Goal: Answer question/provide support: Share knowledge or assist other users

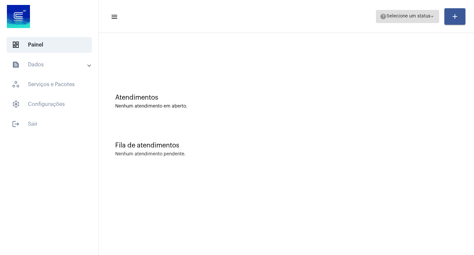
click at [428, 15] on span "Selecione um status" at bounding box center [409, 16] width 44 height 5
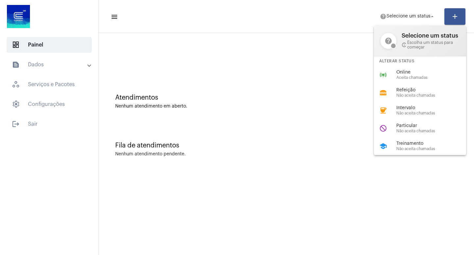
click at [311, 101] on div at bounding box center [237, 127] width 474 height 255
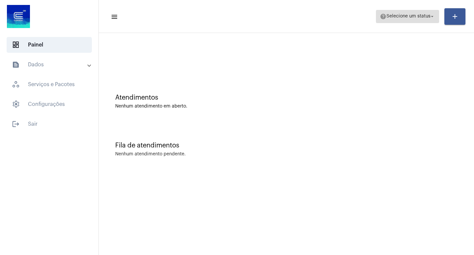
click at [412, 15] on span "Selecione um status" at bounding box center [409, 16] width 44 height 5
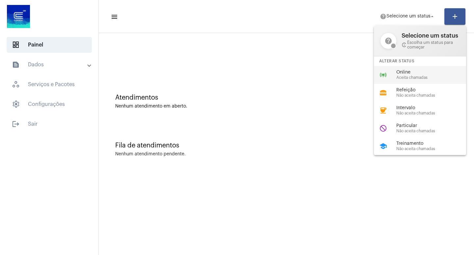
click at [393, 72] on div "online_prediction Online Aceita chamadas" at bounding box center [425, 75] width 103 height 18
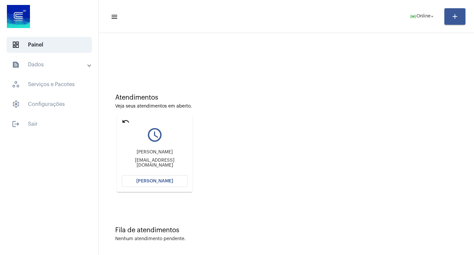
click at [146, 182] on span "[PERSON_NAME]" at bounding box center [154, 181] width 37 height 5
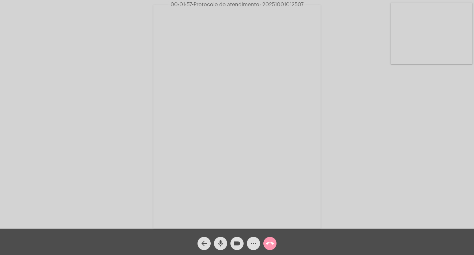
click at [219, 246] on mat-icon "mic" at bounding box center [221, 243] width 8 height 8
click at [219, 246] on mat-icon "mic_off" at bounding box center [221, 243] width 8 height 8
click at [219, 246] on mat-icon "mic" at bounding box center [221, 243] width 8 height 8
click at [218, 242] on mat-icon "mic_off" at bounding box center [221, 243] width 8 height 8
click at [224, 241] on mat-icon "mic" at bounding box center [221, 243] width 8 height 8
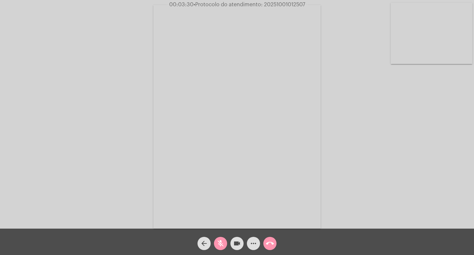
click at [219, 242] on mat-icon "mic_off" at bounding box center [221, 243] width 8 height 8
click at [225, 244] on button "mic" at bounding box center [220, 242] width 13 height 13
click at [239, 242] on mat-icon "videocam" at bounding box center [237, 243] width 8 height 8
click at [217, 240] on mat-icon "mic_off" at bounding box center [221, 243] width 8 height 8
click at [223, 241] on mat-icon "mic" at bounding box center [221, 243] width 8 height 8
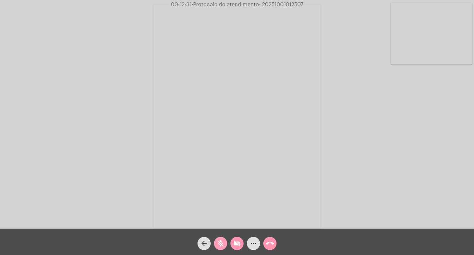
click at [218, 242] on mat-icon "mic_off" at bounding box center [221, 243] width 8 height 8
click at [234, 243] on mat-icon "videocam_off" at bounding box center [237, 243] width 8 height 8
click at [239, 241] on mat-icon "videocam" at bounding box center [237, 243] width 8 height 8
click at [220, 243] on mat-icon "mic" at bounding box center [221, 243] width 8 height 8
click at [222, 245] on mat-icon "mic_off" at bounding box center [221, 243] width 8 height 8
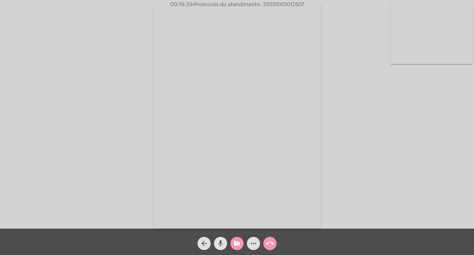
click at [223, 244] on mat-icon "mic" at bounding box center [221, 243] width 8 height 8
click at [220, 242] on mat-icon "mic_off" at bounding box center [221, 243] width 8 height 8
click at [218, 243] on mat-icon "mic" at bounding box center [221, 243] width 8 height 8
click at [235, 243] on mat-icon "videocam_off" at bounding box center [237, 243] width 8 height 8
click at [222, 244] on mat-icon "mic_off" at bounding box center [221, 243] width 8 height 8
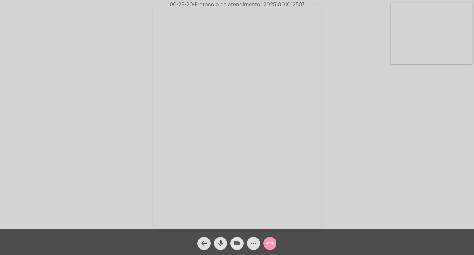
click at [235, 243] on mat-icon "videocam" at bounding box center [237, 243] width 8 height 8
click at [223, 243] on mat-icon "mic" at bounding box center [221, 243] width 8 height 8
click at [220, 242] on mat-icon "mic_off" at bounding box center [221, 243] width 8 height 8
click at [236, 245] on mat-icon "videocam_off" at bounding box center [237, 243] width 8 height 8
click at [304, 2] on span "• Protocolo do atendimento: 20251001012507" at bounding box center [249, 4] width 112 height 5
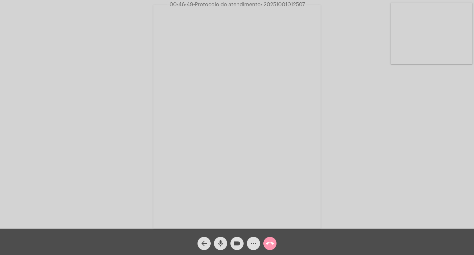
click at [304, 2] on span "• Protocolo do atendimento: 20251001012507" at bounding box center [249, 4] width 112 height 5
click at [303, 2] on span "• Protocolo do atendimento: 20251001012507" at bounding box center [249, 4] width 112 height 5
drag, startPoint x: 305, startPoint y: 2, endPoint x: 266, endPoint y: 5, distance: 38.7
click at [266, 5] on span "00:46:53 • Protocolo do atendimento: 20251001012507" at bounding box center [237, 4] width 140 height 7
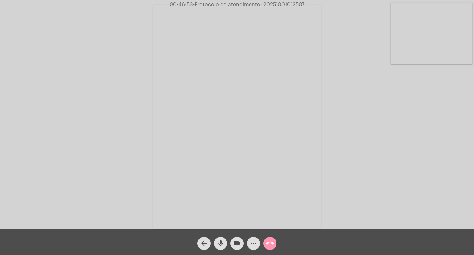
click at [266, 6] on span "• Protocolo do atendimento: 20251001012507" at bounding box center [249, 4] width 112 height 5
click at [263, 4] on span "• Protocolo do atendimento: 20251001012507" at bounding box center [249, 4] width 112 height 5
drag, startPoint x: 263, startPoint y: 4, endPoint x: 281, endPoint y: 4, distance: 18.4
click at [281, 4] on span "• Protocolo do atendimento: 20251001012507" at bounding box center [249, 4] width 112 height 5
copy span "20251001012507"
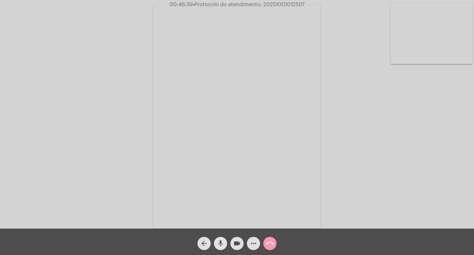
click at [222, 245] on mat-icon "mic" at bounding box center [221, 243] width 8 height 8
click at [238, 244] on mat-icon "videocam" at bounding box center [237, 243] width 8 height 8
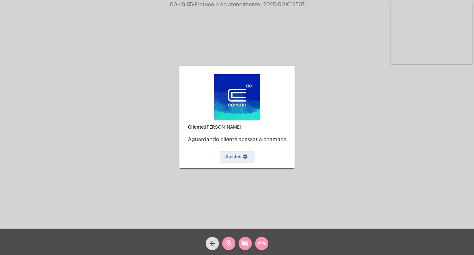
click at [238, 156] on span "Ajustes settings" at bounding box center [237, 156] width 24 height 5
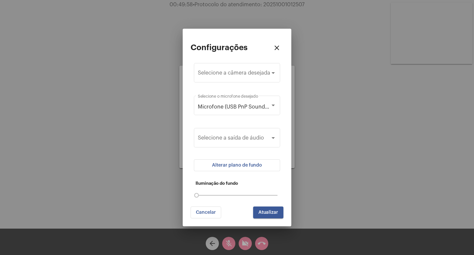
click at [335, 140] on div at bounding box center [237, 127] width 474 height 255
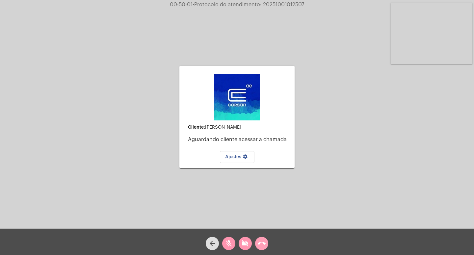
click at [264, 245] on mat-icon "call_end" at bounding box center [262, 243] width 8 height 8
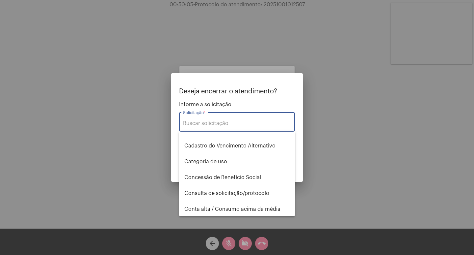
scroll to position [99, 0]
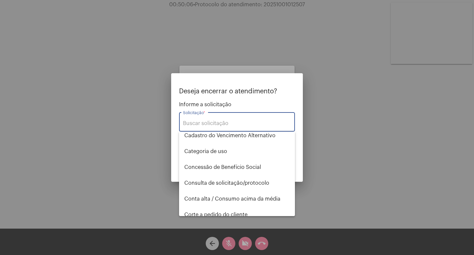
drag, startPoint x: 247, startPoint y: 123, endPoint x: 257, endPoint y: 120, distance: 9.7
click at [247, 123] on input "Solicitação *" at bounding box center [237, 123] width 108 height 6
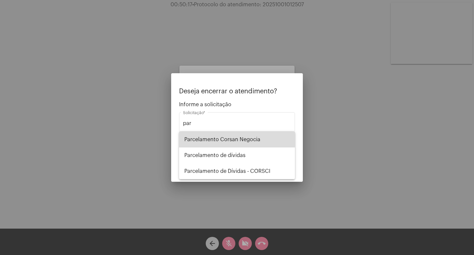
click at [208, 138] on span "Parcelamento Corsan Negocia" at bounding box center [236, 139] width 105 height 16
type input "Parcelamento Corsan Negocia"
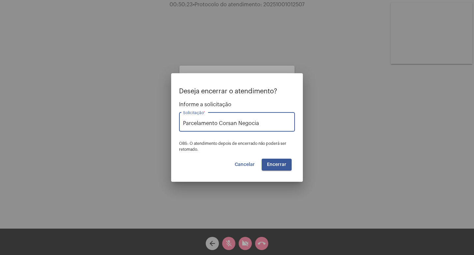
click at [283, 166] on span "Encerrar" at bounding box center [276, 164] width 19 height 5
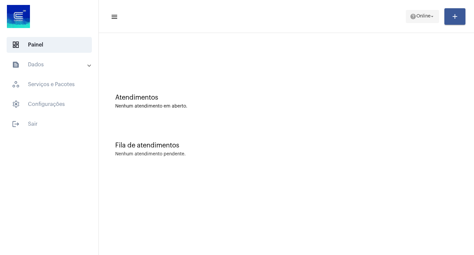
click at [433, 19] on mat-icon "arrow_drop_down" at bounding box center [432, 17] width 6 height 6
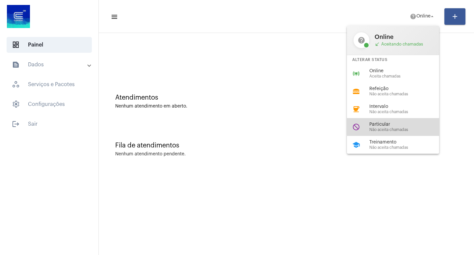
click at [396, 125] on span "Particular" at bounding box center [407, 124] width 75 height 5
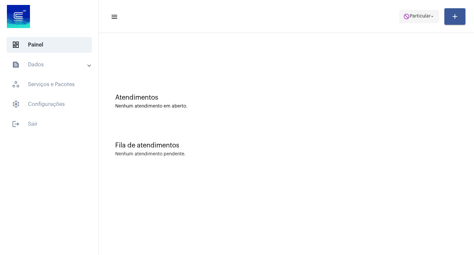
click at [419, 16] on span "Particular" at bounding box center [420, 16] width 21 height 5
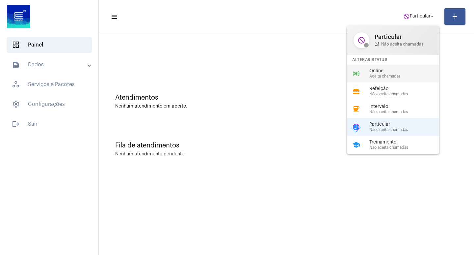
click at [387, 71] on span "Online" at bounding box center [407, 71] width 75 height 5
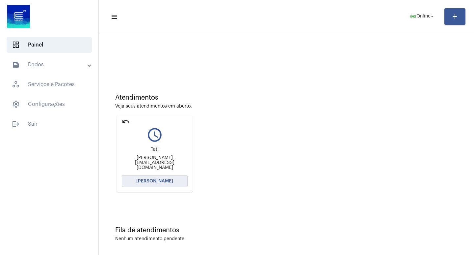
click at [165, 182] on span "[PERSON_NAME]" at bounding box center [154, 181] width 37 height 5
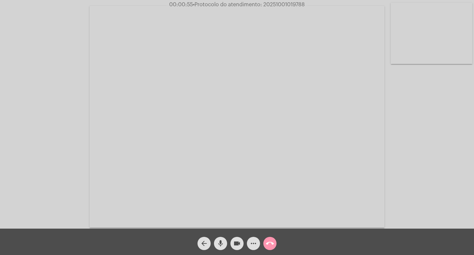
click at [222, 244] on mat-icon "mic" at bounding box center [221, 243] width 8 height 8
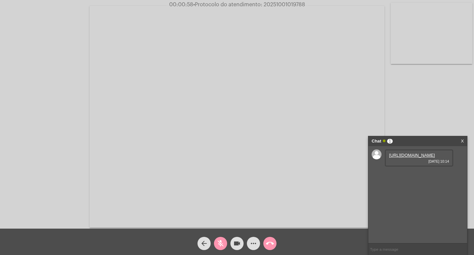
click at [419, 157] on link "https://neft-transfer-bucket.s3.amazonaws.com/temp-62c7b8a0-f6e7-1a5b-349a-7cc7…" at bounding box center [412, 154] width 46 height 5
click at [218, 242] on mat-icon "mic_off" at bounding box center [221, 243] width 8 height 8
click at [220, 242] on mat-icon "mic" at bounding box center [221, 243] width 8 height 8
click at [304, 3] on span "• Protocolo do atendimento: 20251001019788" at bounding box center [249, 4] width 112 height 5
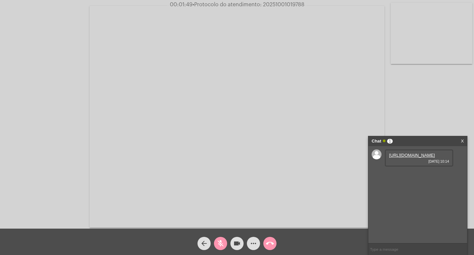
drag, startPoint x: 304, startPoint y: 3, endPoint x: 295, endPoint y: 3, distance: 9.6
click at [297, 3] on span "• Protocolo do atendimento: 20251001019788" at bounding box center [249, 4] width 112 height 5
click at [306, 4] on span "00:01:49 • Protocolo do atendimento: 20251001019788" at bounding box center [237, 4] width 140 height 7
drag, startPoint x: 306, startPoint y: 4, endPoint x: 263, endPoint y: 3, distance: 42.5
click at [263, 3] on span "00:01:52 • Protocolo do atendimento: 20251001019788" at bounding box center [237, 4] width 139 height 7
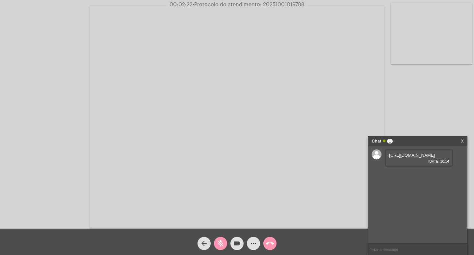
click at [218, 245] on mat-icon "mic_off" at bounding box center [221, 243] width 8 height 8
click at [223, 241] on mat-icon "mic" at bounding box center [221, 243] width 8 height 8
click at [221, 243] on mat-icon "mic_off" at bounding box center [221, 243] width 8 height 8
click at [223, 243] on mat-icon "mic" at bounding box center [221, 243] width 8 height 8
click at [221, 241] on mat-icon "mic_off" at bounding box center [221, 243] width 8 height 8
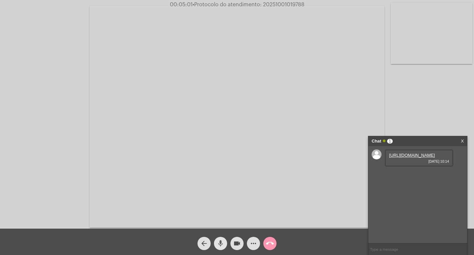
click at [221, 241] on mat-icon "mic" at bounding box center [221, 243] width 8 height 8
click at [415, 176] on link "https://neft-transfer-bucket.s3.amazonaws.com/temp-f403e682-10d6-d099-ca56-5191…" at bounding box center [412, 173] width 46 height 5
click at [223, 243] on mat-icon "mic_off" at bounding box center [221, 243] width 8 height 8
click at [221, 244] on mat-icon "mic" at bounding box center [221, 243] width 8 height 8
click at [218, 244] on mat-icon "mic_off" at bounding box center [221, 243] width 8 height 8
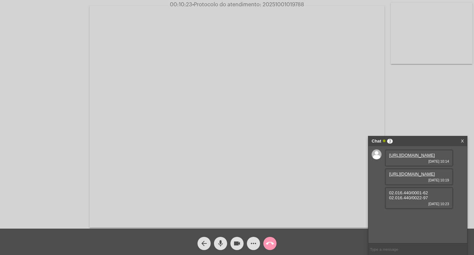
click at [218, 241] on mat-icon "mic" at bounding box center [221, 243] width 8 height 8
click at [217, 240] on mat-icon "mic_off" at bounding box center [221, 243] width 8 height 8
click at [223, 238] on span "mic" at bounding box center [221, 242] width 8 height 13
click at [219, 244] on mat-icon "mic_off" at bounding box center [221, 243] width 8 height 8
click at [219, 244] on mat-icon "mic" at bounding box center [221, 243] width 8 height 8
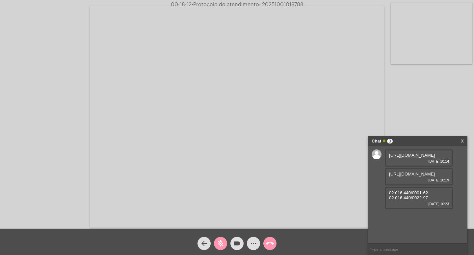
click at [222, 239] on mat-icon "mic_off" at bounding box center [221, 243] width 8 height 8
click at [220, 242] on mat-icon "mic" at bounding box center [221, 243] width 8 height 8
click at [220, 241] on mat-icon "mic_off" at bounding box center [221, 243] width 8 height 8
click at [222, 244] on mat-icon "mic" at bounding box center [221, 243] width 8 height 8
click at [235, 243] on mat-icon "videocam" at bounding box center [237, 243] width 8 height 8
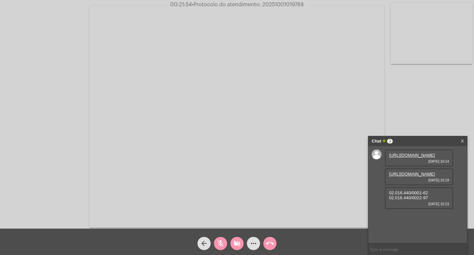
click at [235, 242] on mat-icon "videocam_off" at bounding box center [237, 243] width 8 height 8
click at [218, 239] on mat-icon "mic_off" at bounding box center [221, 243] width 8 height 8
click at [220, 240] on mat-icon "mic" at bounding box center [221, 243] width 8 height 8
click at [237, 242] on mat-icon "videocam" at bounding box center [237, 243] width 8 height 8
click at [223, 241] on mat-icon "mic_off" at bounding box center [221, 243] width 8 height 8
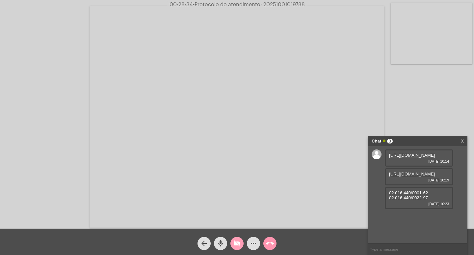
click at [239, 244] on mat-icon "videocam_off" at bounding box center [237, 243] width 8 height 8
drag, startPoint x: 428, startPoint y: 227, endPoint x: 388, endPoint y: 228, distance: 39.9
click at [388, 209] on div "02.016.440/0001-62 02.016.440/0022-97 01/10/2025 10:23" at bounding box center [419, 198] width 69 height 22
copy span "02.016.440/0022-97"
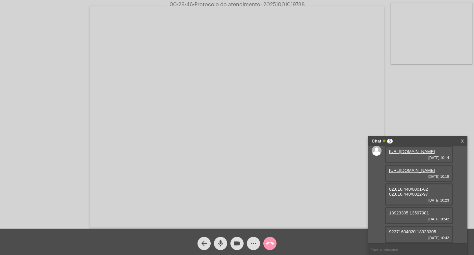
scroll to position [33, 0]
drag, startPoint x: 438, startPoint y: 231, endPoint x: 397, endPoint y: 229, distance: 40.6
click at [388, 232] on div "92371604020 18923305 01/10/2025 10:42" at bounding box center [419, 234] width 69 height 17
copy span "92371604020 18923305"
click at [226, 243] on button "mic" at bounding box center [220, 242] width 13 height 13
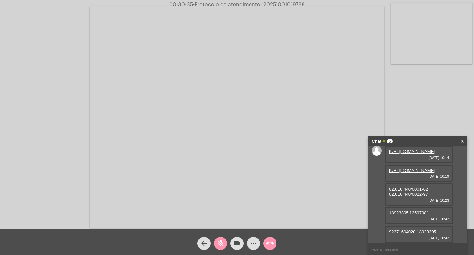
click at [454, 228] on div "https://neft-transfer-bucket.s3.amazonaws.com/temp-62c7b8a0-f6e7-1a5b-349a-7cc7…" at bounding box center [418, 194] width 99 height 97
drag, startPoint x: 416, startPoint y: 231, endPoint x: 389, endPoint y: 232, distance: 26.7
click at [389, 232] on div "92371604020 18923305 01/10/2025 10:42" at bounding box center [419, 234] width 69 height 17
copy span "92371604020"
click at [223, 241] on mat-icon "mic_off" at bounding box center [221, 243] width 8 height 8
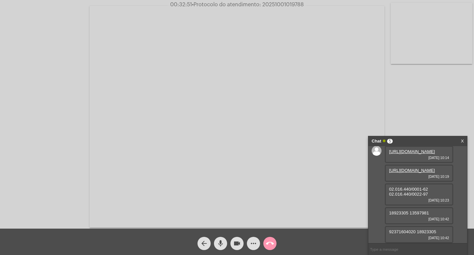
click at [221, 240] on mat-icon "mic" at bounding box center [221, 243] width 8 height 8
click at [222, 245] on mat-icon "mic_off" at bounding box center [221, 243] width 8 height 8
click at [219, 242] on mat-icon "mic" at bounding box center [221, 243] width 8 height 8
click at [431, 186] on div "02.016.440/0001-62 02.016.440/0022-97 01/10/2025 10:23" at bounding box center [419, 194] width 69 height 22
click at [428, 188] on div "02.016.440/0001-62 02.016.440/0022-97 01/10/2025 10:23" at bounding box center [419, 194] width 69 height 22
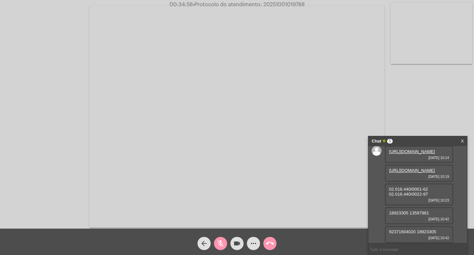
click at [223, 244] on mat-icon "mic_off" at bounding box center [221, 243] width 8 height 8
drag, startPoint x: 428, startPoint y: 187, endPoint x: 387, endPoint y: 188, distance: 41.8
click at [387, 188] on div "02.016.440/0001-62 02.016.440/0022-97 01/10/2025 10:23" at bounding box center [419, 194] width 69 height 22
copy span "02.016.440/0001-62"
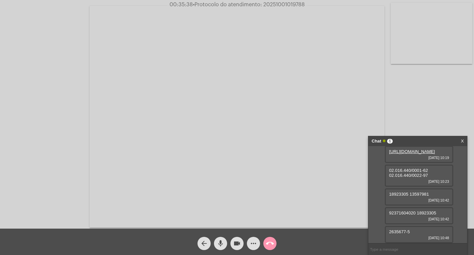
drag, startPoint x: 409, startPoint y: 230, endPoint x: 388, endPoint y: 228, distance: 21.5
click at [388, 228] on div "2635677-5 01/10/2025 10:48" at bounding box center [419, 234] width 69 height 17
copy span "2635677-5"
drag, startPoint x: 217, startPoint y: 242, endPoint x: 224, endPoint y: 247, distance: 8.2
click at [217, 242] on button "mic" at bounding box center [220, 242] width 13 height 13
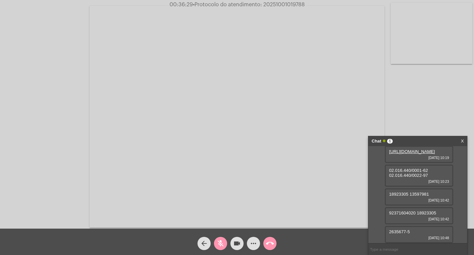
scroll to position [19, 0]
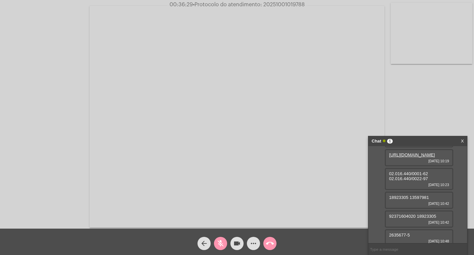
drag, startPoint x: 428, startPoint y: 202, endPoint x: 411, endPoint y: 199, distance: 18.0
click at [411, 190] on div "02.016.440/0001-62 02.016.440/0022-97 01/10/2025 10:23" at bounding box center [419, 179] width 69 height 22
click at [434, 190] on div "02.016.440/0001-62 02.016.440/0022-97 01/10/2025 10:23" at bounding box center [419, 179] width 69 height 22
click at [433, 190] on div "02.016.440/0001-62 02.016.440/0022-97 01/10/2025 10:23" at bounding box center [419, 179] width 69 height 22
drag, startPoint x: 429, startPoint y: 201, endPoint x: 389, endPoint y: 201, distance: 40.5
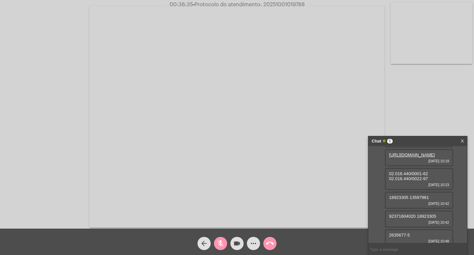
click at [389, 190] on div "02.016.440/0001-62 02.016.440/0022-97 01/10/2025 10:23" at bounding box center [419, 179] width 69 height 22
copy span "02.016.440/0001-62"
click at [239, 242] on mat-icon "videocam" at bounding box center [237, 243] width 8 height 8
click at [221, 247] on mat-icon "mic_off" at bounding box center [221, 243] width 8 height 8
click at [221, 245] on mat-icon "mic" at bounding box center [221, 243] width 8 height 8
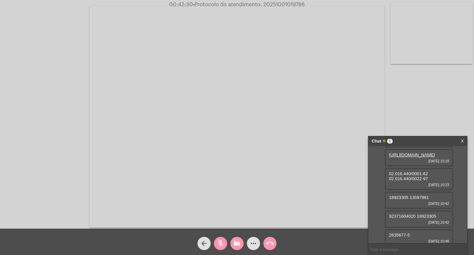
click at [232, 245] on button "videocam_off" at bounding box center [237, 242] width 13 height 13
click at [220, 243] on mat-icon "mic_off" at bounding box center [221, 243] width 8 height 8
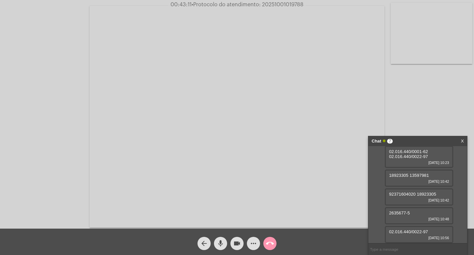
scroll to position [71, 0]
drag, startPoint x: 429, startPoint y: 231, endPoint x: 388, endPoint y: 230, distance: 40.8
click at [388, 230] on div "02.016.440/0022-97 01/10/2025 10:56" at bounding box center [419, 234] width 69 height 17
copy span "02.016.440/0022-97"
click at [222, 244] on mat-icon "mic" at bounding box center [221, 243] width 8 height 8
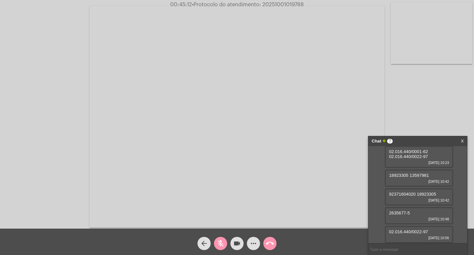
copy span "02.016.440/0022-97"
drag, startPoint x: 412, startPoint y: 211, endPoint x: 397, endPoint y: 212, distance: 15.2
click at [397, 212] on div "2635677-5 01/10/2025 10:48" at bounding box center [419, 215] width 69 height 17
click at [414, 210] on div "2635677-5 01/10/2025 10:48" at bounding box center [419, 215] width 69 height 17
drag, startPoint x: 411, startPoint y: 211, endPoint x: 385, endPoint y: 207, distance: 26.2
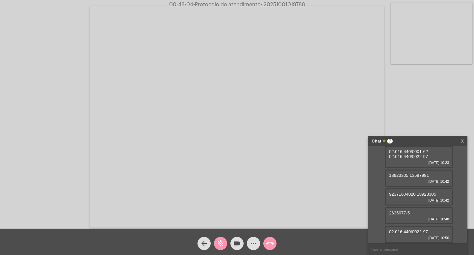
click at [385, 207] on div "2635677-5 01/10/2025 10:48" at bounding box center [419, 215] width 69 height 17
copy span "2635677-5"
click at [218, 245] on mat-icon "mic_off" at bounding box center [221, 243] width 8 height 8
click at [220, 243] on mat-icon "mic" at bounding box center [221, 243] width 8 height 8
click at [218, 244] on mat-icon "mic_off" at bounding box center [221, 243] width 8 height 8
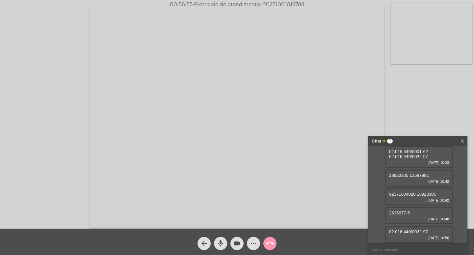
click at [218, 241] on mat-icon "mic" at bounding box center [221, 243] width 8 height 8
drag, startPoint x: 221, startPoint y: 243, endPoint x: 228, endPoint y: 236, distance: 9.8
click at [221, 243] on mat-icon "mic_off" at bounding box center [221, 243] width 8 height 8
click at [222, 243] on mat-icon "mic" at bounding box center [221, 243] width 8 height 8
click at [220, 242] on mat-icon "mic_off" at bounding box center [221, 243] width 8 height 8
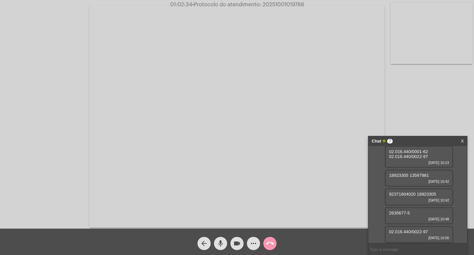
drag, startPoint x: 302, startPoint y: 6, endPoint x: 279, endPoint y: 3, distance: 23.9
click at [279, 3] on span "• Protocolo do atendimento: 20251001019788" at bounding box center [248, 4] width 112 height 5
click at [305, 4] on app-call "01:02:35 • Protocolo do atendimento: 20251001019788 Acessando Câmera e Microfon…" at bounding box center [237, 127] width 474 height 255
click at [304, 5] on span "• Protocolo do atendimento: 20251001019788" at bounding box center [248, 4] width 112 height 5
click at [305, 5] on span "01:02:37 • Protocolo do atendimento: 20251001019788" at bounding box center [237, 4] width 139 height 7
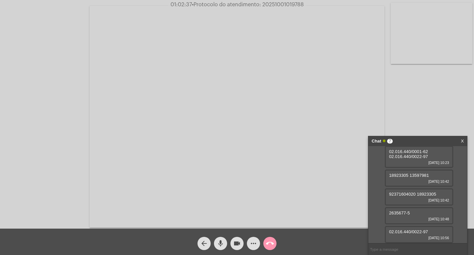
click at [305, 5] on span "01:02:37 • Protocolo do atendimento: 20251001019788" at bounding box center [237, 4] width 139 height 7
click at [291, 3] on span "• Protocolo do atendimento: 20251001019788" at bounding box center [248, 4] width 112 height 5
click at [233, 244] on button "videocam" at bounding box center [237, 242] width 13 height 13
click at [220, 240] on mat-icon "mic" at bounding box center [221, 243] width 8 height 8
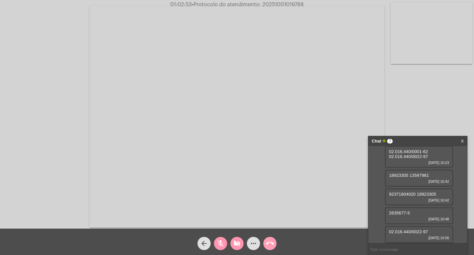
click at [272, 243] on mat-icon "call_end" at bounding box center [270, 243] width 8 height 8
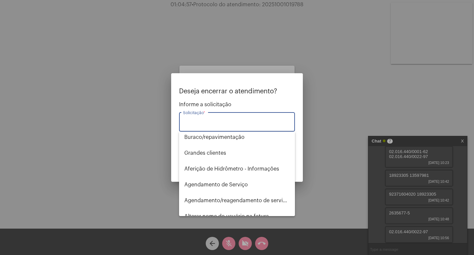
scroll to position [0, 0]
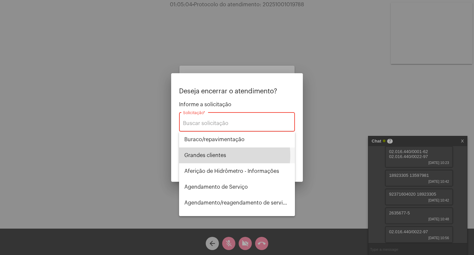
click at [225, 155] on span "⁠Grandes clientes" at bounding box center [236, 155] width 105 height 16
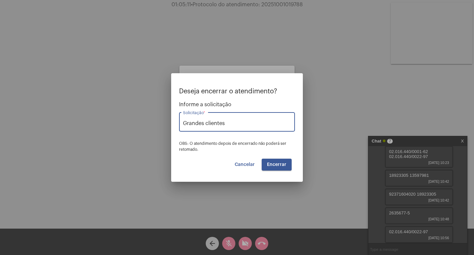
click at [230, 123] on input "⁠Grandes clientes" at bounding box center [237, 123] width 108 height 6
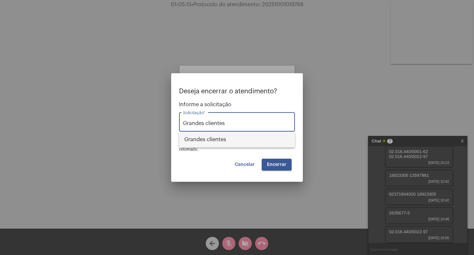
click at [226, 135] on span "⁠Grandes clientes" at bounding box center [236, 139] width 105 height 16
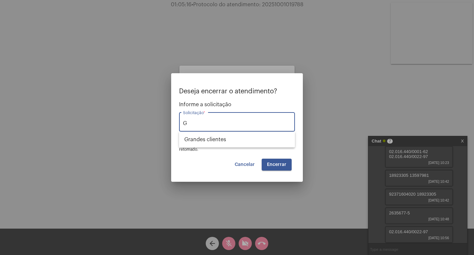
type input "⁠"
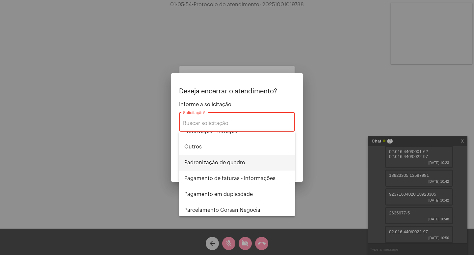
scroll to position [428, 0]
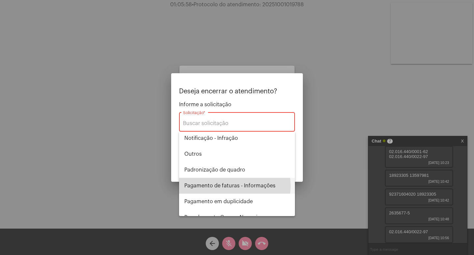
click at [233, 185] on span "Pagamento de faturas - Informações" at bounding box center [236, 186] width 105 height 16
type input "Pagamento de faturas - Informações"
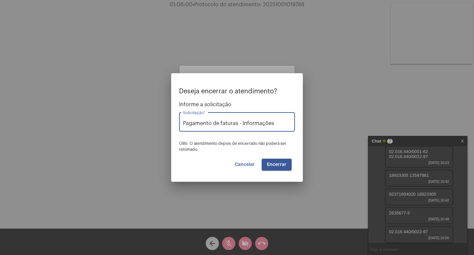
click at [270, 166] on span "Encerrar" at bounding box center [276, 164] width 19 height 5
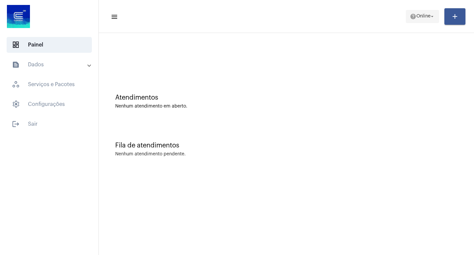
click at [434, 17] on mat-icon "arrow_drop_down" at bounding box center [432, 17] width 6 height 6
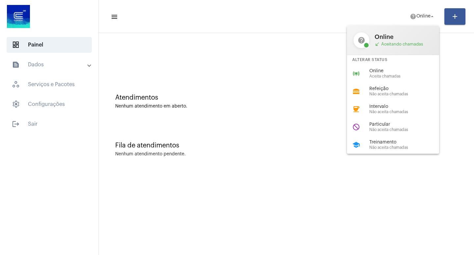
click at [239, 58] on div at bounding box center [237, 127] width 474 height 255
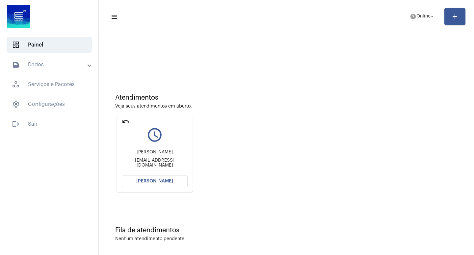
click at [167, 180] on span "[PERSON_NAME]" at bounding box center [154, 181] width 37 height 5
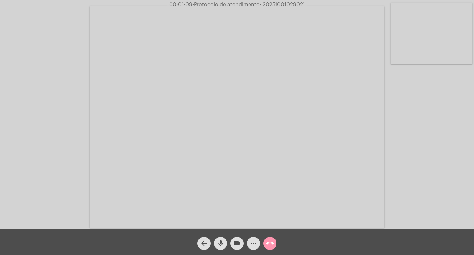
click at [220, 244] on mat-icon "mic" at bounding box center [221, 243] width 8 height 8
click at [219, 243] on mat-icon "mic_off" at bounding box center [221, 243] width 8 height 8
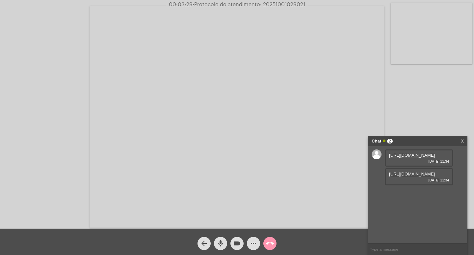
click at [222, 245] on mat-icon "mic" at bounding box center [221, 243] width 8 height 8
click at [413, 157] on link "[URL][DOMAIN_NAME]" at bounding box center [412, 154] width 46 height 5
click at [413, 176] on link "[URL][DOMAIN_NAME]" at bounding box center [412, 173] width 46 height 5
click at [221, 240] on mat-icon "mic_off" at bounding box center [221, 243] width 8 height 8
click at [220, 242] on mat-icon "mic" at bounding box center [221, 243] width 8 height 8
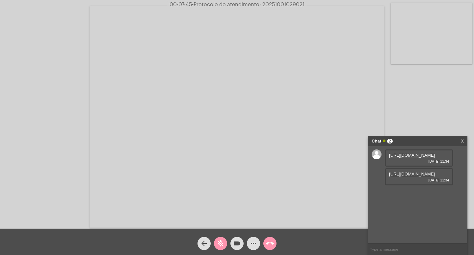
click at [223, 244] on mat-icon "mic_off" at bounding box center [221, 243] width 8 height 8
click at [217, 245] on mat-icon "mic" at bounding box center [221, 243] width 8 height 8
click at [235, 243] on mat-icon "videocam" at bounding box center [237, 243] width 8 height 8
click at [220, 239] on mat-icon "mic_off" at bounding box center [221, 243] width 8 height 8
click at [234, 243] on mat-icon "videocam_off" at bounding box center [237, 243] width 8 height 8
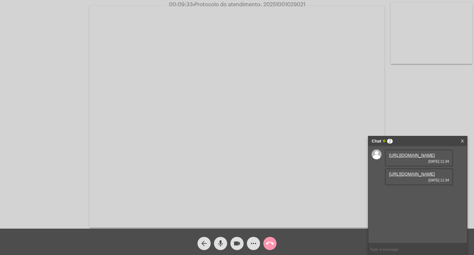
click at [241, 244] on button "videocam" at bounding box center [237, 242] width 13 height 13
click at [220, 242] on mat-icon "mic" at bounding box center [221, 243] width 8 height 8
click at [221, 242] on mat-icon "mic_off" at bounding box center [221, 243] width 8 height 8
click at [222, 242] on mat-icon "mic" at bounding box center [221, 243] width 8 height 8
click at [220, 242] on mat-icon "mic_off" at bounding box center [221, 243] width 8 height 8
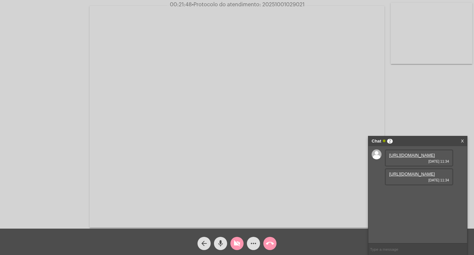
click at [221, 240] on mat-icon "mic" at bounding box center [221, 243] width 8 height 8
click at [234, 241] on mat-icon "videocam_off" at bounding box center [237, 243] width 8 height 8
click at [222, 240] on mat-icon "mic_off" at bounding box center [221, 243] width 8 height 8
click at [225, 240] on button "mic" at bounding box center [220, 242] width 13 height 13
click at [237, 242] on mat-icon "videocam" at bounding box center [237, 243] width 8 height 8
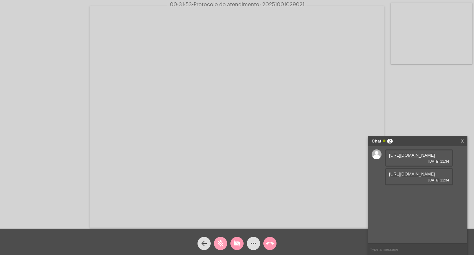
click at [223, 237] on span "mic_off" at bounding box center [221, 242] width 8 height 13
click at [237, 244] on mat-icon "videocam_off" at bounding box center [237, 243] width 8 height 8
click at [220, 243] on mat-icon "mic" at bounding box center [221, 243] width 8 height 8
click at [239, 246] on mat-icon "videocam" at bounding box center [237, 243] width 8 height 8
click at [217, 246] on mat-icon "mic_off" at bounding box center [221, 243] width 8 height 8
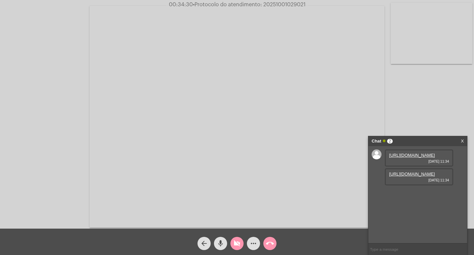
click at [234, 245] on mat-icon "videocam_off" at bounding box center [237, 243] width 8 height 8
click at [222, 245] on mat-icon "mic" at bounding box center [221, 243] width 8 height 8
click at [222, 243] on mat-icon "mic_off" at bounding box center [221, 243] width 8 height 8
click at [220, 244] on mat-icon "mic" at bounding box center [221, 243] width 8 height 8
click at [226, 243] on button "mic_off" at bounding box center [220, 242] width 13 height 13
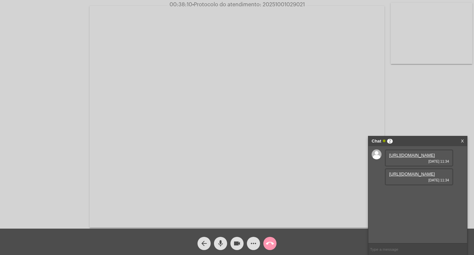
click at [219, 241] on mat-icon "mic" at bounding box center [221, 243] width 8 height 8
click at [217, 241] on mat-icon "mic_off" at bounding box center [221, 243] width 8 height 8
click at [223, 244] on mat-icon "mic" at bounding box center [221, 243] width 8 height 8
click at [237, 242] on mat-icon "videocam" at bounding box center [237, 243] width 8 height 8
click at [234, 241] on mat-icon "videocam_off" at bounding box center [237, 243] width 8 height 8
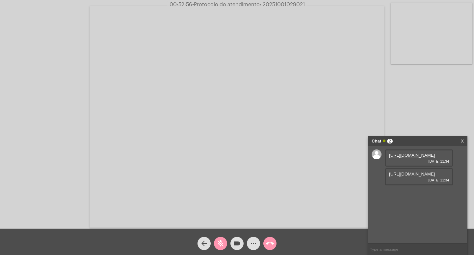
click at [214, 242] on button "mic_off" at bounding box center [220, 242] width 13 height 13
click at [223, 239] on mat-icon "mic" at bounding box center [221, 243] width 8 height 8
click at [242, 242] on button "videocam" at bounding box center [237, 242] width 13 height 13
click at [239, 242] on mat-icon "videocam_off" at bounding box center [237, 243] width 8 height 8
click at [259, 243] on button "more_horiz" at bounding box center [253, 242] width 13 height 13
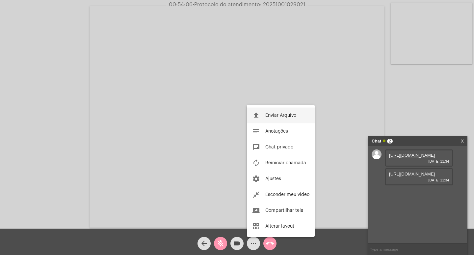
click at [272, 115] on span "Enviar Arquivo" at bounding box center [280, 115] width 31 height 5
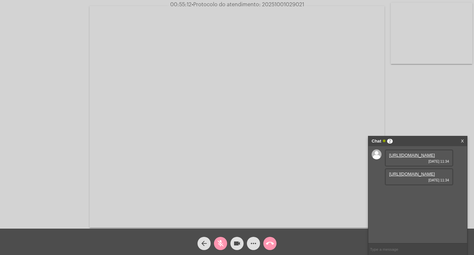
click at [224, 239] on mat-icon "mic_off" at bounding box center [221, 243] width 8 height 8
click at [252, 243] on mat-icon "more_horiz" at bounding box center [254, 243] width 8 height 8
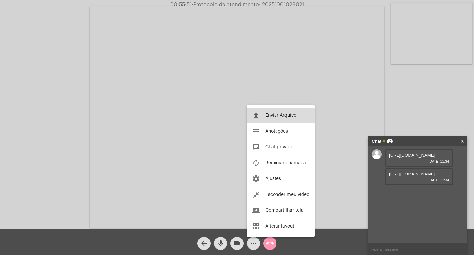
click at [278, 114] on span "Enviar Arquivo" at bounding box center [280, 115] width 31 height 5
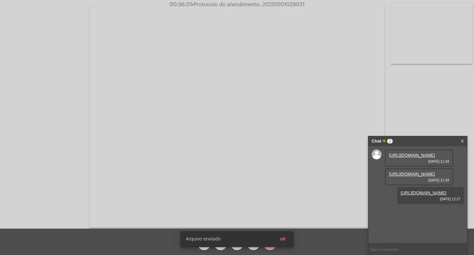
scroll to position [6, 0]
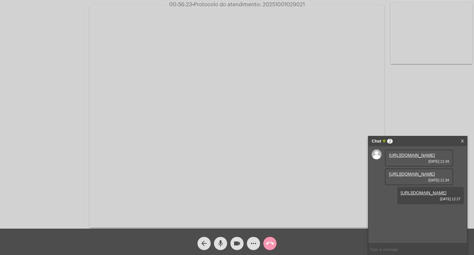
drag, startPoint x: 304, startPoint y: 3, endPoint x: 262, endPoint y: 3, distance: 42.2
click at [262, 3] on span "• Protocolo do atendimento: 20251001029021" at bounding box center [248, 4] width 113 height 5
copy span "20251001029021"
click at [240, 243] on mat-icon "videocam" at bounding box center [237, 243] width 8 height 8
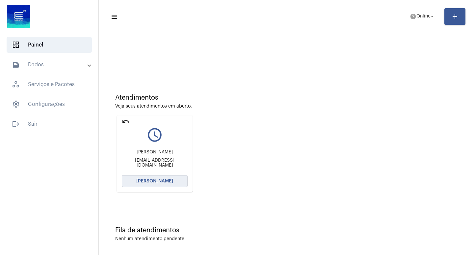
click at [166, 180] on span "[PERSON_NAME]" at bounding box center [154, 181] width 37 height 5
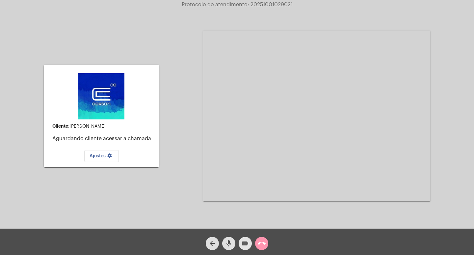
click at [245, 244] on mat-icon "videocam" at bounding box center [245, 243] width 8 height 8
click at [231, 243] on mat-icon "mic" at bounding box center [229, 243] width 8 height 8
click at [264, 243] on mat-icon "call_end" at bounding box center [262, 243] width 8 height 8
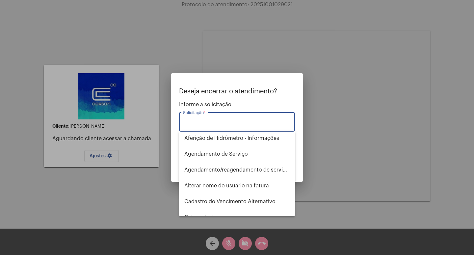
scroll to position [66, 0]
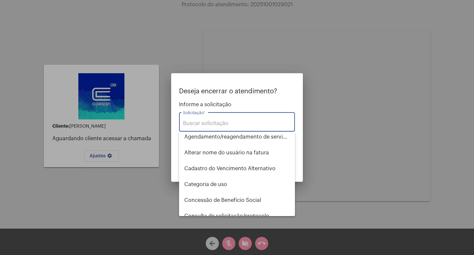
click at [227, 122] on input "Solicitação *" at bounding box center [237, 123] width 108 height 6
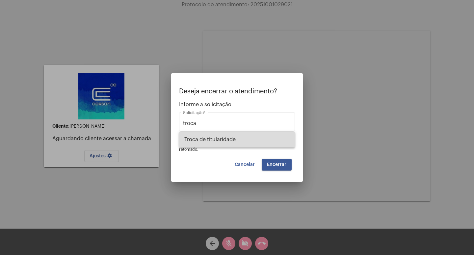
click at [210, 138] on span "Troca de titularidade" at bounding box center [236, 139] width 105 height 16
type input "Troca de titularidade"
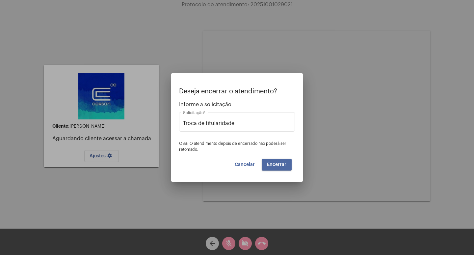
click at [269, 163] on span "Encerrar" at bounding box center [276, 164] width 19 height 5
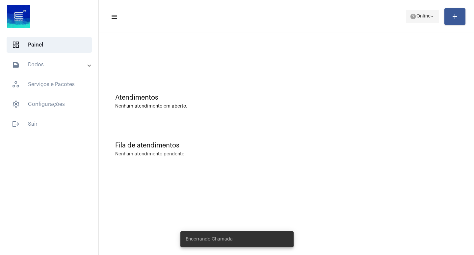
click at [432, 15] on mat-icon "arrow_drop_down" at bounding box center [432, 17] width 6 height 6
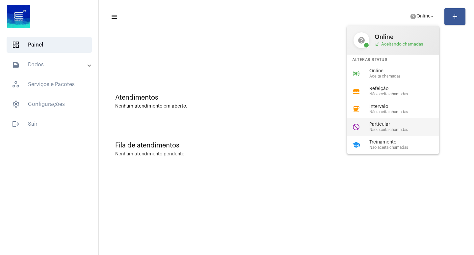
click at [385, 122] on span "Particular" at bounding box center [407, 124] width 75 height 5
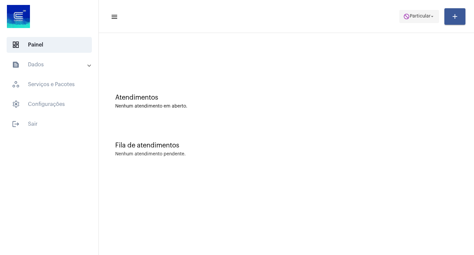
click at [432, 20] on span "do_not_disturb Particular arrow_drop_down" at bounding box center [419, 16] width 32 height 12
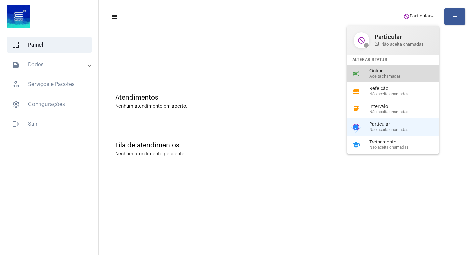
click at [387, 70] on span "Online" at bounding box center [407, 71] width 75 height 5
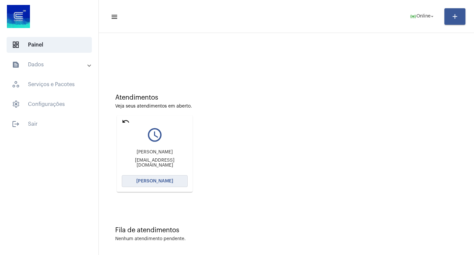
click at [160, 180] on span "[PERSON_NAME]" at bounding box center [154, 181] width 37 height 5
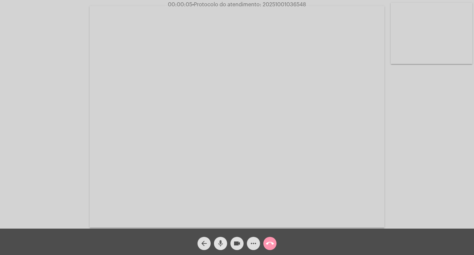
click at [219, 243] on mat-icon "mic" at bounding box center [221, 243] width 8 height 8
click at [221, 242] on mat-icon "mic_off" at bounding box center [221, 243] width 8 height 8
click at [223, 243] on mat-icon "mic" at bounding box center [221, 243] width 8 height 8
click at [218, 240] on mat-icon "mic_off" at bounding box center [221, 243] width 8 height 8
click at [218, 240] on mat-icon "mic" at bounding box center [221, 243] width 8 height 8
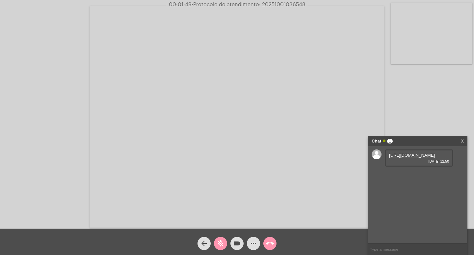
click at [408, 157] on link "[URL][DOMAIN_NAME]" at bounding box center [412, 154] width 46 height 5
click at [222, 241] on mat-icon "mic_off" at bounding box center [221, 243] width 8 height 8
click at [222, 243] on mat-icon "mic" at bounding box center [221, 243] width 8 height 8
click at [222, 240] on mat-icon "mic_off" at bounding box center [221, 243] width 8 height 8
click at [221, 241] on mat-icon "mic" at bounding box center [221, 243] width 8 height 8
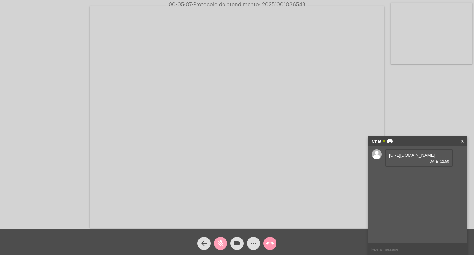
click at [220, 241] on mat-icon "mic_off" at bounding box center [221, 243] width 8 height 8
click at [223, 245] on mat-icon "mic" at bounding box center [221, 243] width 8 height 8
click at [221, 243] on mat-icon "mic_off" at bounding box center [221, 243] width 8 height 8
click at [222, 239] on mat-icon "mic" at bounding box center [221, 243] width 8 height 8
click at [235, 241] on mat-icon "videocam" at bounding box center [237, 243] width 8 height 8
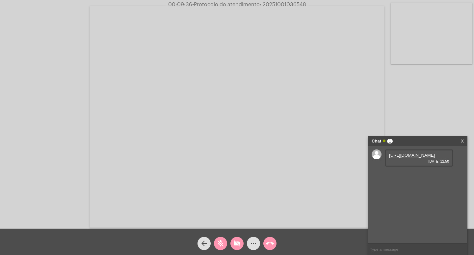
click at [237, 243] on mat-icon "videocam_off" at bounding box center [237, 243] width 8 height 8
click at [219, 243] on mat-icon "mic_off" at bounding box center [221, 243] width 8 height 8
click at [223, 243] on mat-icon "mic" at bounding box center [221, 243] width 8 height 8
click at [236, 243] on mat-icon "videocam" at bounding box center [237, 243] width 8 height 8
click at [238, 241] on mat-icon "videocam_off" at bounding box center [237, 243] width 8 height 8
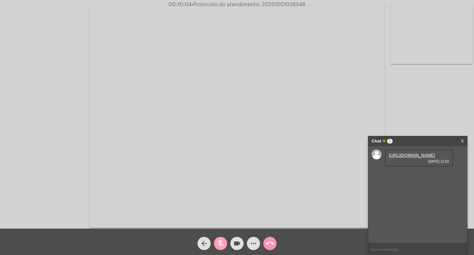
click at [223, 245] on mat-icon "mic_off" at bounding box center [221, 243] width 8 height 8
click at [236, 244] on mat-icon "videocam" at bounding box center [237, 243] width 8 height 8
click at [222, 243] on mat-icon "mic" at bounding box center [221, 243] width 8 height 8
click at [237, 243] on mat-icon "videocam_off" at bounding box center [237, 243] width 8 height 8
click at [218, 243] on mat-icon "mic_off" at bounding box center [221, 243] width 8 height 8
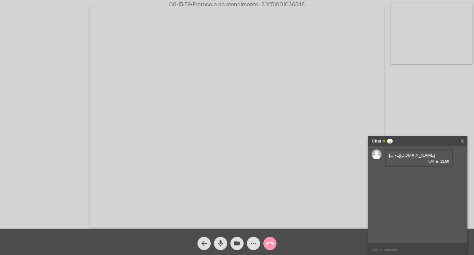
drag, startPoint x: 304, startPoint y: 3, endPoint x: 262, endPoint y: 4, distance: 42.5
click at [262, 4] on span "• Protocolo do atendimento: 20251001036548" at bounding box center [248, 4] width 114 height 5
copy span "20251001036548"
click at [239, 239] on mat-icon "videocam" at bounding box center [237, 243] width 8 height 8
click at [223, 241] on mat-icon "mic" at bounding box center [221, 243] width 8 height 8
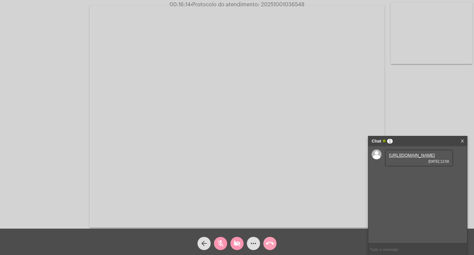
click at [271, 244] on mat-icon "call_end" at bounding box center [270, 243] width 8 height 8
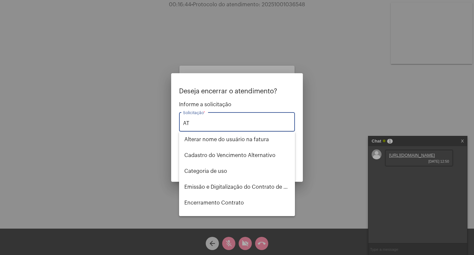
type input "A"
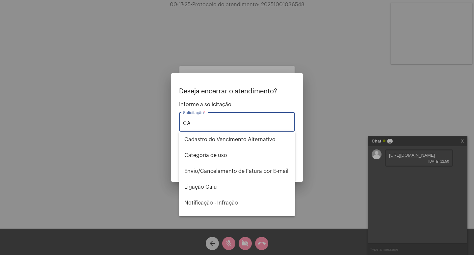
type input "C"
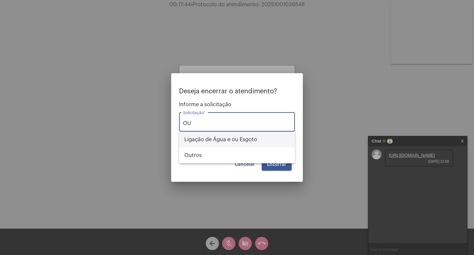
click at [209, 137] on span "Ligação de Água e ou Esgoto" at bounding box center [236, 139] width 105 height 16
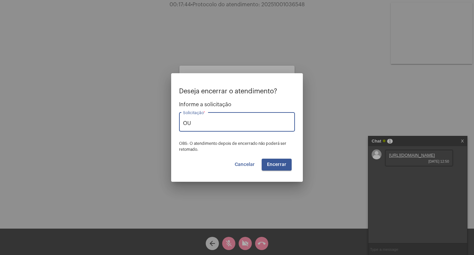
type input "Ligação de Água e ou Esgoto"
click at [270, 163] on span "Encerrar" at bounding box center [276, 164] width 19 height 5
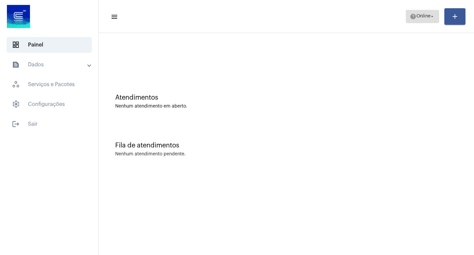
click at [421, 16] on span "Online" at bounding box center [424, 16] width 14 height 5
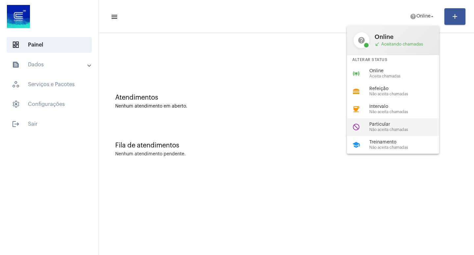
click at [385, 124] on span "Particular" at bounding box center [407, 124] width 75 height 5
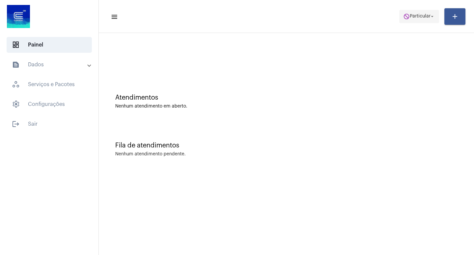
click at [428, 13] on span "do_not_disturb Particular arrow_drop_down" at bounding box center [419, 16] width 32 height 12
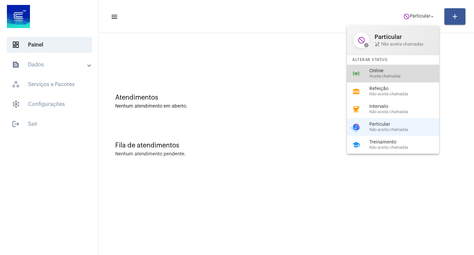
click at [393, 70] on span "Online" at bounding box center [407, 71] width 75 height 5
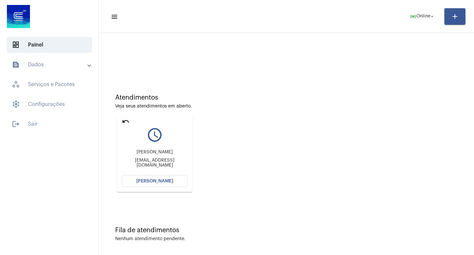
click at [167, 181] on span "[PERSON_NAME]" at bounding box center [154, 181] width 37 height 5
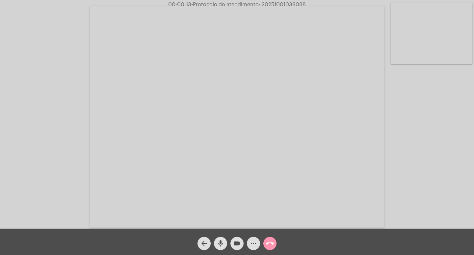
click at [224, 245] on mat-icon "mic" at bounding box center [221, 243] width 8 height 8
click at [217, 241] on mat-icon "mic_off" at bounding box center [221, 243] width 8 height 8
click at [223, 243] on mat-icon "mic" at bounding box center [221, 243] width 8 height 8
click at [234, 244] on mat-icon "videocam" at bounding box center [237, 243] width 8 height 8
click at [224, 242] on mat-icon "mic_off" at bounding box center [221, 243] width 8 height 8
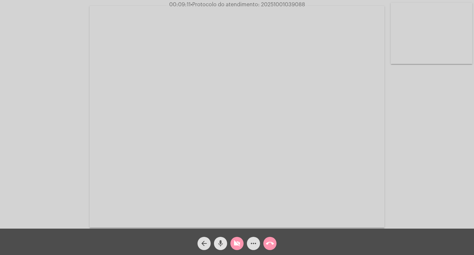
click at [224, 242] on mat-icon "mic" at bounding box center [221, 243] width 8 height 8
click at [225, 242] on button "mic_off" at bounding box center [220, 242] width 13 height 13
click at [238, 245] on mat-icon "videocam_off" at bounding box center [237, 243] width 8 height 8
click at [253, 242] on mat-icon "more_horiz" at bounding box center [254, 243] width 8 height 8
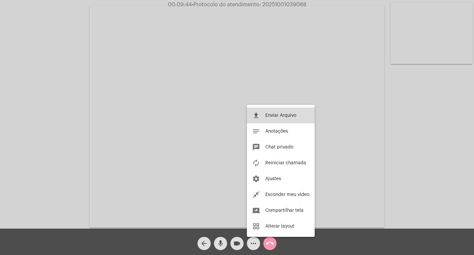
click at [280, 113] on button "file_upload Enviar Arquivo" at bounding box center [281, 115] width 68 height 16
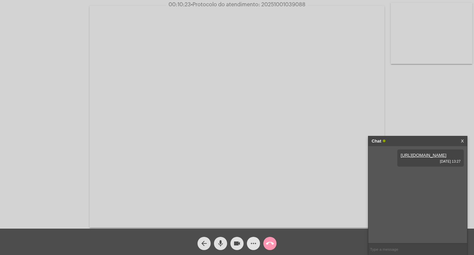
click at [256, 243] on mat-icon "more_horiz" at bounding box center [254, 243] width 8 height 8
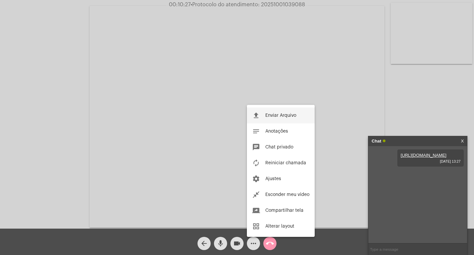
click at [279, 115] on span "Enviar Arquivo" at bounding box center [280, 115] width 31 height 5
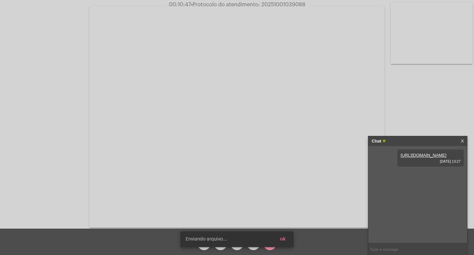
click at [217, 239] on span "Enviando arquivo..." at bounding box center [206, 238] width 41 height 7
click at [223, 248] on div "[PERSON_NAME] enviado ok" at bounding box center [237, 239] width 129 height 32
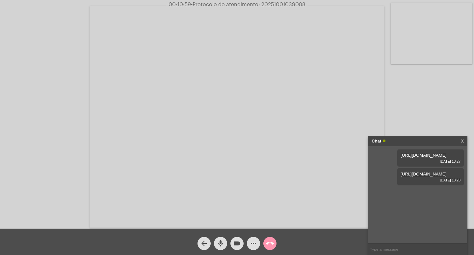
click at [222, 242] on mat-icon "mic" at bounding box center [221, 243] width 8 height 8
click at [224, 244] on mat-icon "mic_off" at bounding box center [221, 243] width 8 height 8
click at [223, 245] on mat-icon "mic" at bounding box center [221, 243] width 8 height 8
click at [234, 240] on mat-icon "videocam" at bounding box center [237, 243] width 8 height 8
click at [238, 245] on mat-icon "videocam_off" at bounding box center [237, 243] width 8 height 8
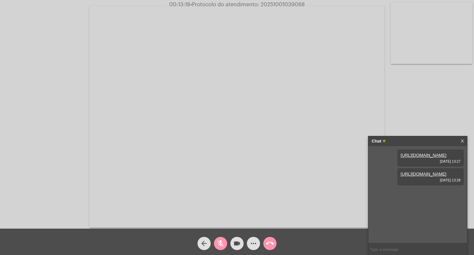
click at [218, 241] on mat-icon "mic_off" at bounding box center [221, 243] width 8 height 8
click at [59, 68] on div "Acessando Câmera e Microfone..." at bounding box center [237, 116] width 473 height 228
click at [222, 246] on mat-icon "mic" at bounding box center [221, 243] width 8 height 8
click at [240, 244] on mat-icon "videocam" at bounding box center [237, 243] width 8 height 8
click at [236, 244] on mat-icon "videocam_off" at bounding box center [237, 243] width 8 height 8
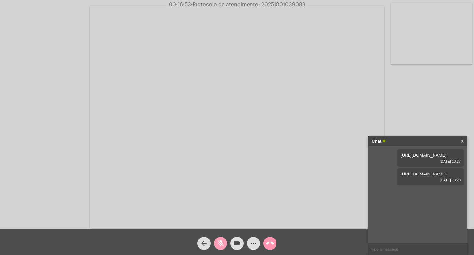
click at [221, 245] on mat-icon "mic_off" at bounding box center [221, 243] width 8 height 8
click at [280, 2] on span "• Protocolo do atendimento: 20251001039088" at bounding box center [247, 4] width 115 height 5
click at [280, 2] on span "• Protocolo do atendimento: 20251001039088" at bounding box center [248, 4] width 115 height 5
copy span "20251001039088"
click at [407, 248] on input "text" at bounding box center [418, 249] width 99 height 12
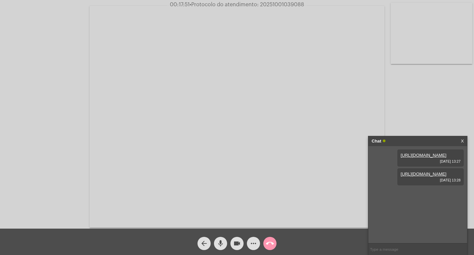
paste input "20251001039088"
type input "20251001039088"
click at [235, 242] on mat-icon "videocam" at bounding box center [237, 243] width 8 height 8
click at [224, 244] on mat-icon "mic" at bounding box center [221, 243] width 8 height 8
click at [271, 242] on mat-icon "call_end" at bounding box center [270, 243] width 8 height 8
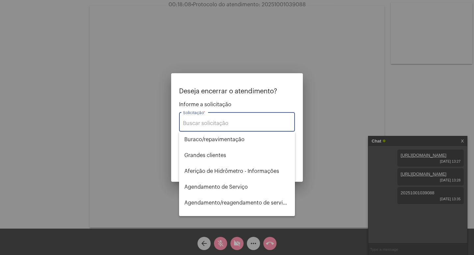
click at [221, 125] on input "Solicitação *" at bounding box center [237, 123] width 108 height 6
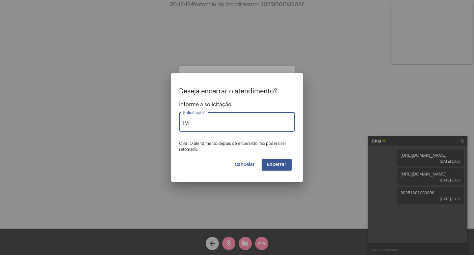
type input "I"
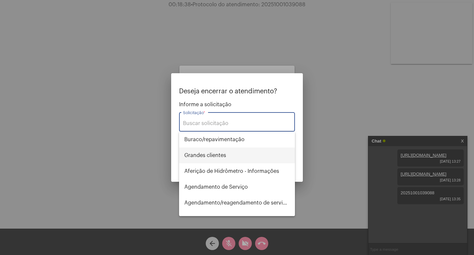
click at [219, 157] on span "⁠Grandes clientes" at bounding box center [236, 155] width 105 height 16
type input "⁠Grandes clientes"
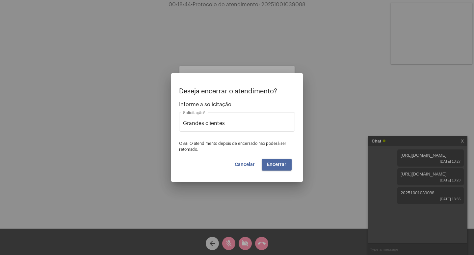
click at [278, 165] on span "Encerrar" at bounding box center [276, 164] width 19 height 5
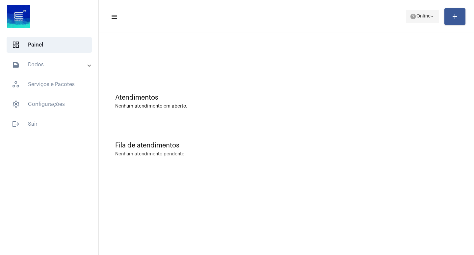
click at [411, 16] on mat-icon "help" at bounding box center [413, 16] width 7 height 7
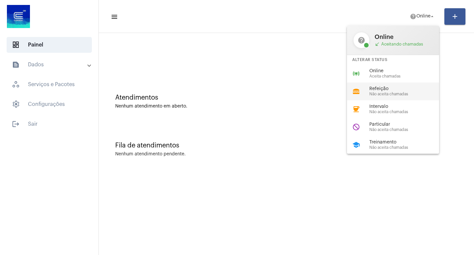
click at [384, 93] on span "Não aceita chamadas" at bounding box center [407, 94] width 75 height 4
